Goal: Navigation & Orientation: Understand site structure

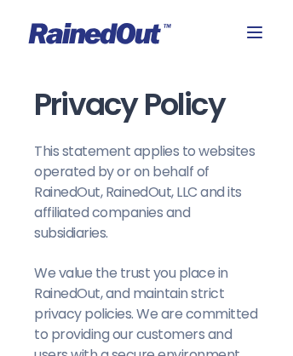
click at [146, 33] on icon at bounding box center [100, 33] width 142 height 21
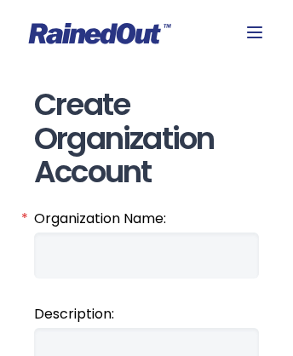
scroll to position [2469, 0]
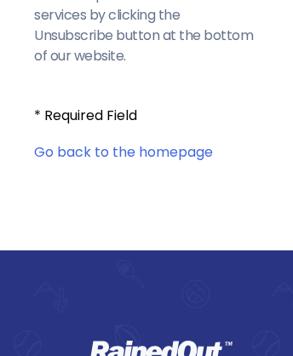
click at [161, 342] on icon at bounding box center [161, 350] width 142 height 21
